Goal: Task Accomplishment & Management: Use online tool/utility

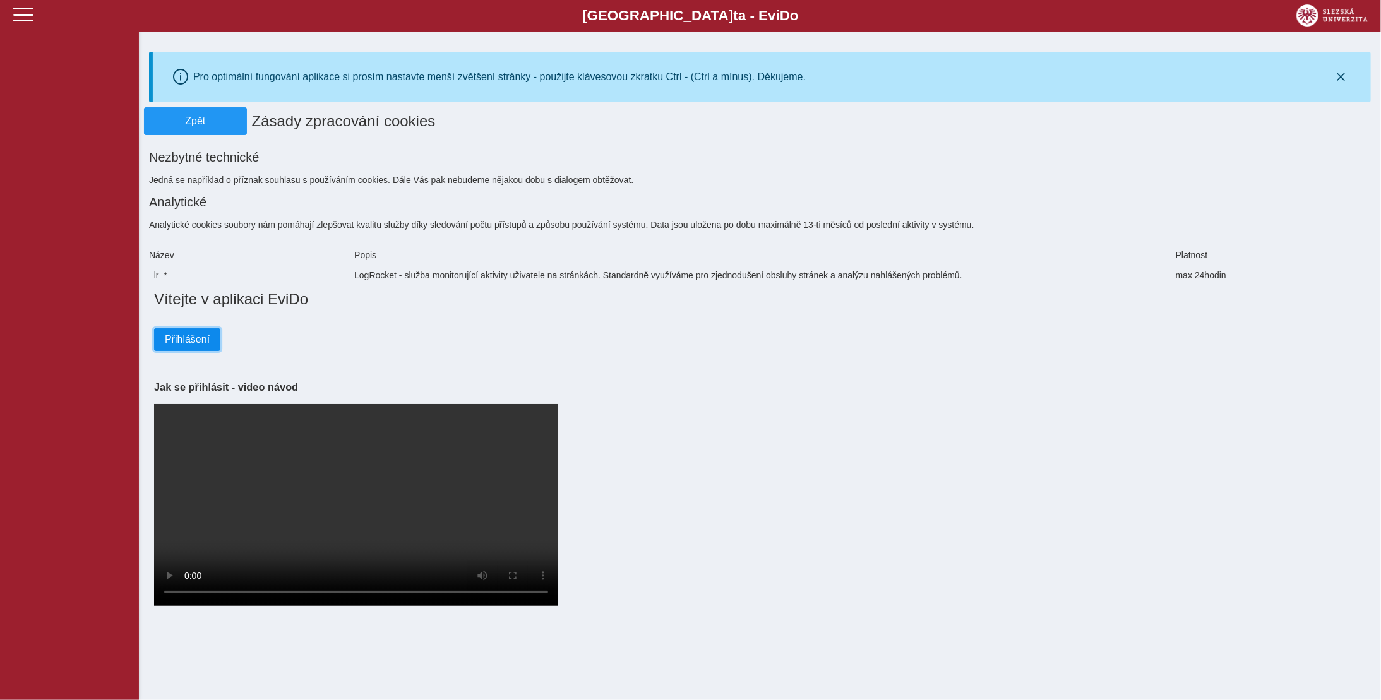
click at [179, 336] on span "Přihlášení" at bounding box center [187, 339] width 45 height 11
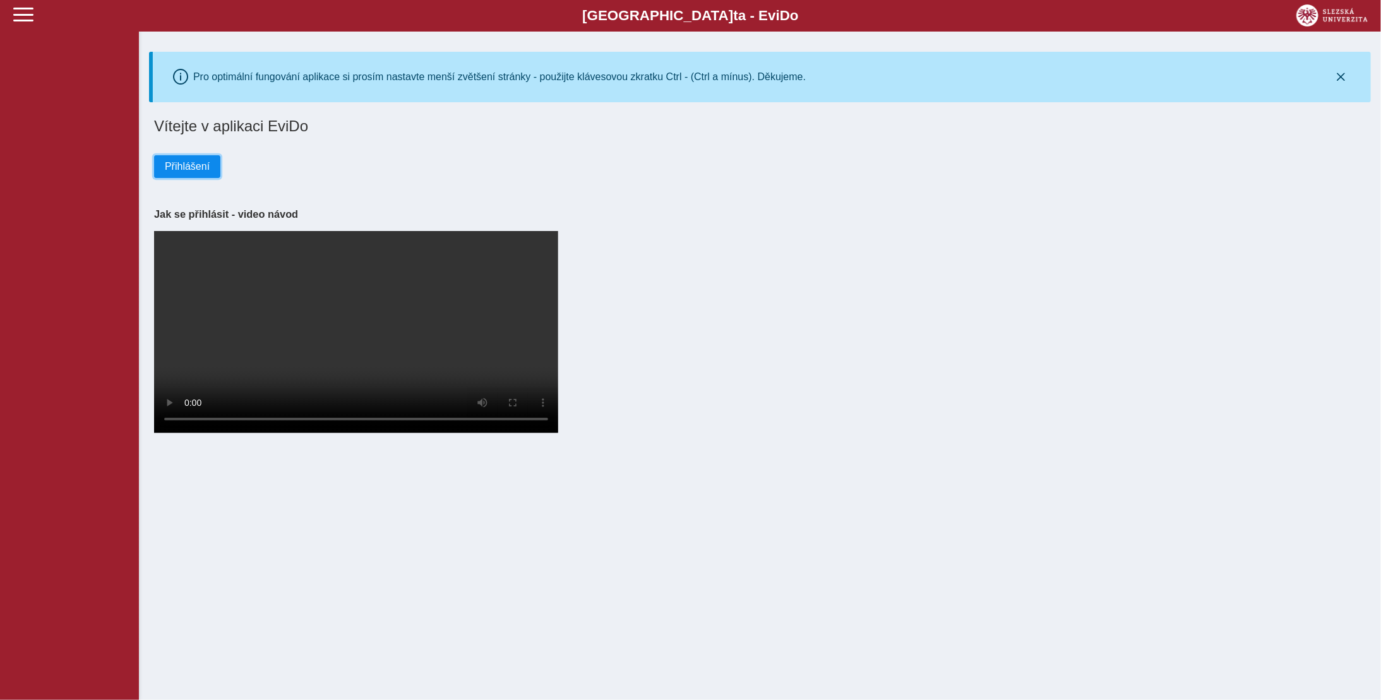
click at [170, 162] on span "Přihlášení" at bounding box center [187, 166] width 45 height 11
